Goal: Task Accomplishment & Management: Manage account settings

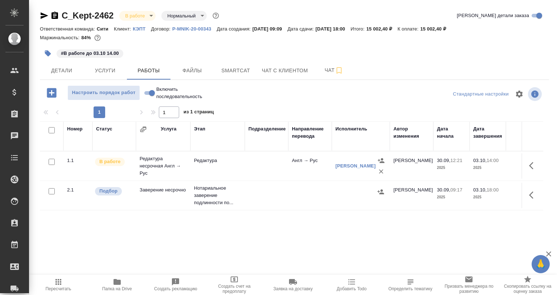
click at [461, 62] on div "Детали Услуги Работы Файлы Smartcat Чат с клиентом Чат" at bounding box center [295, 70] width 510 height 18
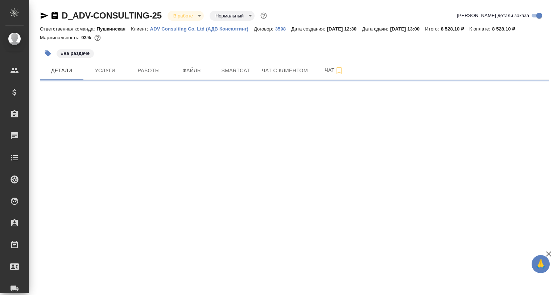
select select "RU"
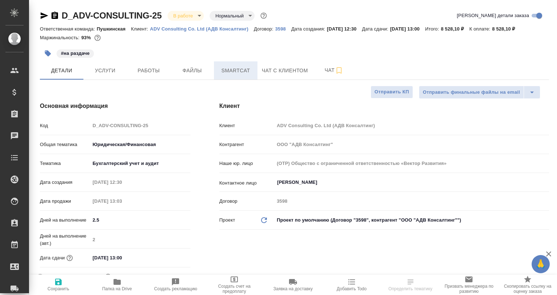
type textarea "x"
type input "[PERSON_NAME]"
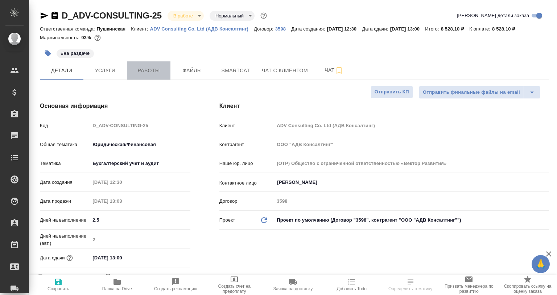
click at [147, 72] on span "Работы" at bounding box center [148, 70] width 35 height 9
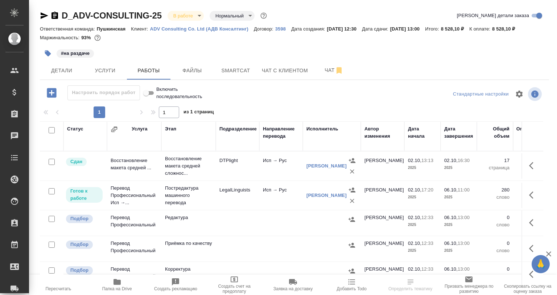
click at [222, 73] on span "Smartcat" at bounding box center [235, 70] width 35 height 9
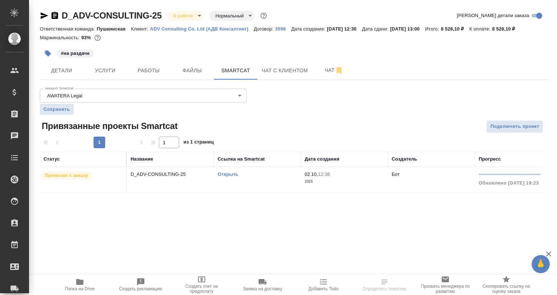
click at [222, 176] on link "Открыть" at bounding box center [228, 173] width 21 height 5
click at [148, 83] on div "D_ADV-CONSULTING-25 В работе inProgress Нормальный normal Кратко детали заказа …" at bounding box center [295, 105] width 518 height 211
click at [148, 75] on span "Работы" at bounding box center [148, 70] width 35 height 9
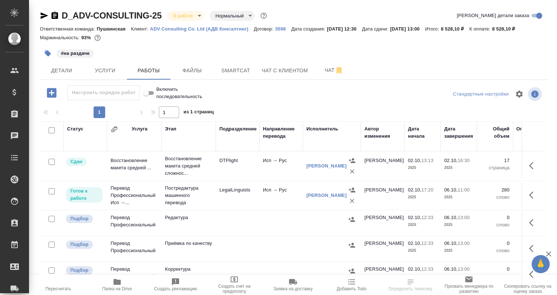
click at [50, 54] on icon "button" at bounding box center [48, 53] width 6 height 6
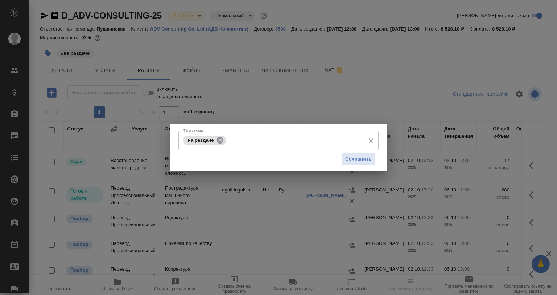
click at [219, 139] on icon at bounding box center [220, 140] width 8 height 8
click at [228, 139] on input "Тэги заказа" at bounding box center [295, 140] width 134 height 12
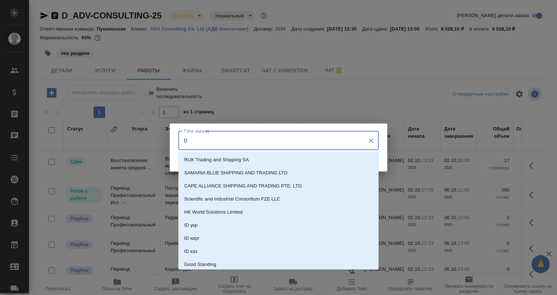
type input "D"
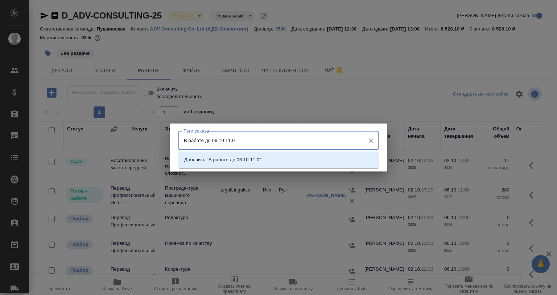
type input "В работе до 06.10 11.00"
click at [245, 160] on p "Добавить "В работе до 06.10 11.00"" at bounding box center [223, 159] width 79 height 7
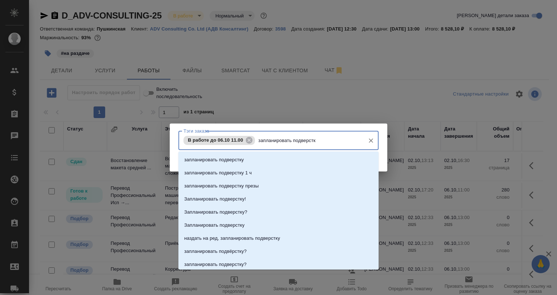
type input "запланировать подверстку"
click at [247, 161] on li "запланировать подверстку" at bounding box center [279, 159] width 200 height 13
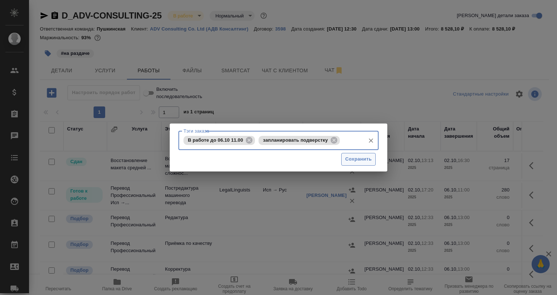
click at [344, 158] on button "Сохранить" at bounding box center [359, 159] width 34 height 13
